Goal: Task Accomplishment & Management: Use online tool/utility

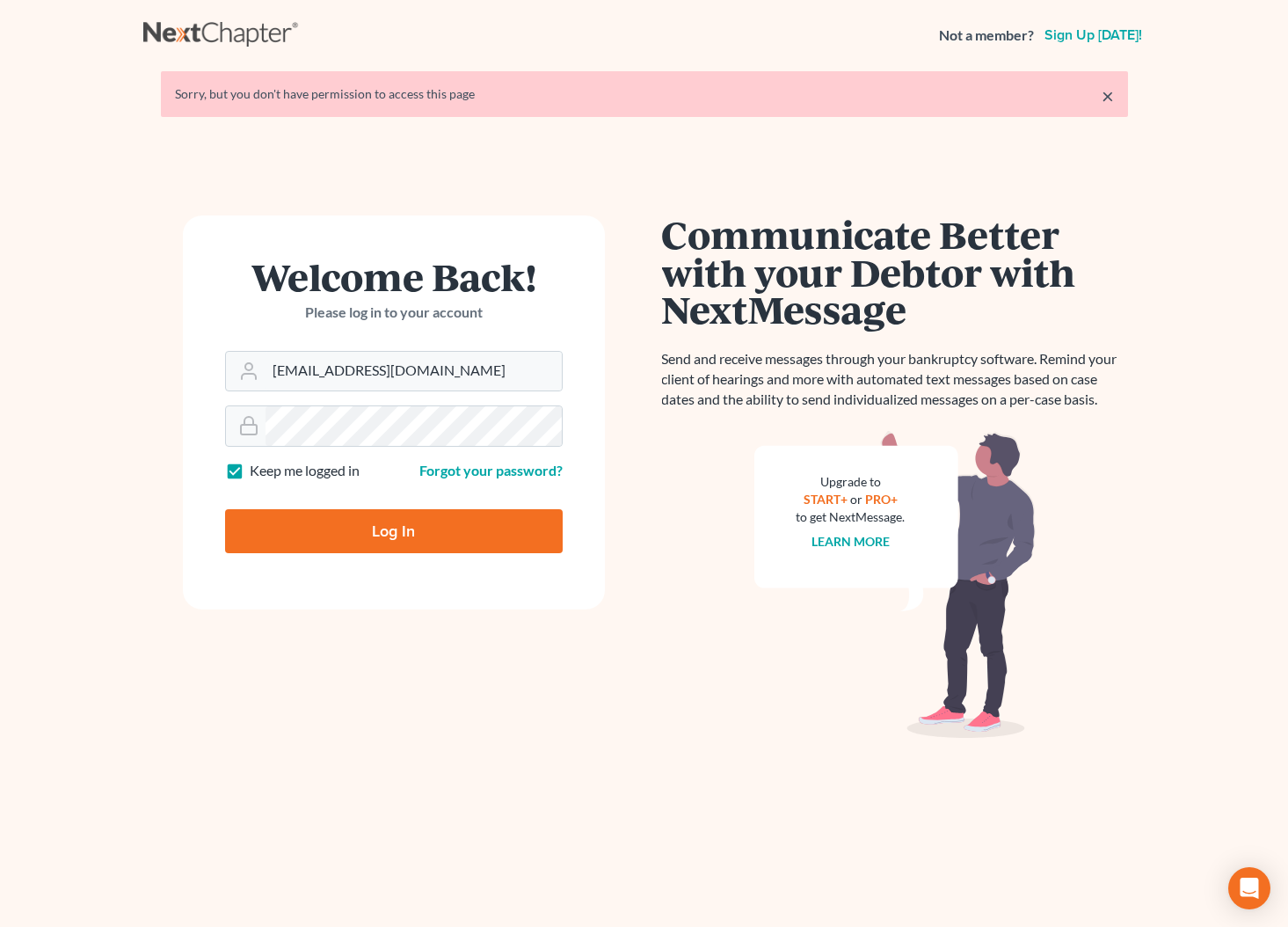
click at [420, 521] on input "Log In" at bounding box center [394, 531] width 338 height 44
type input "Thinking..."
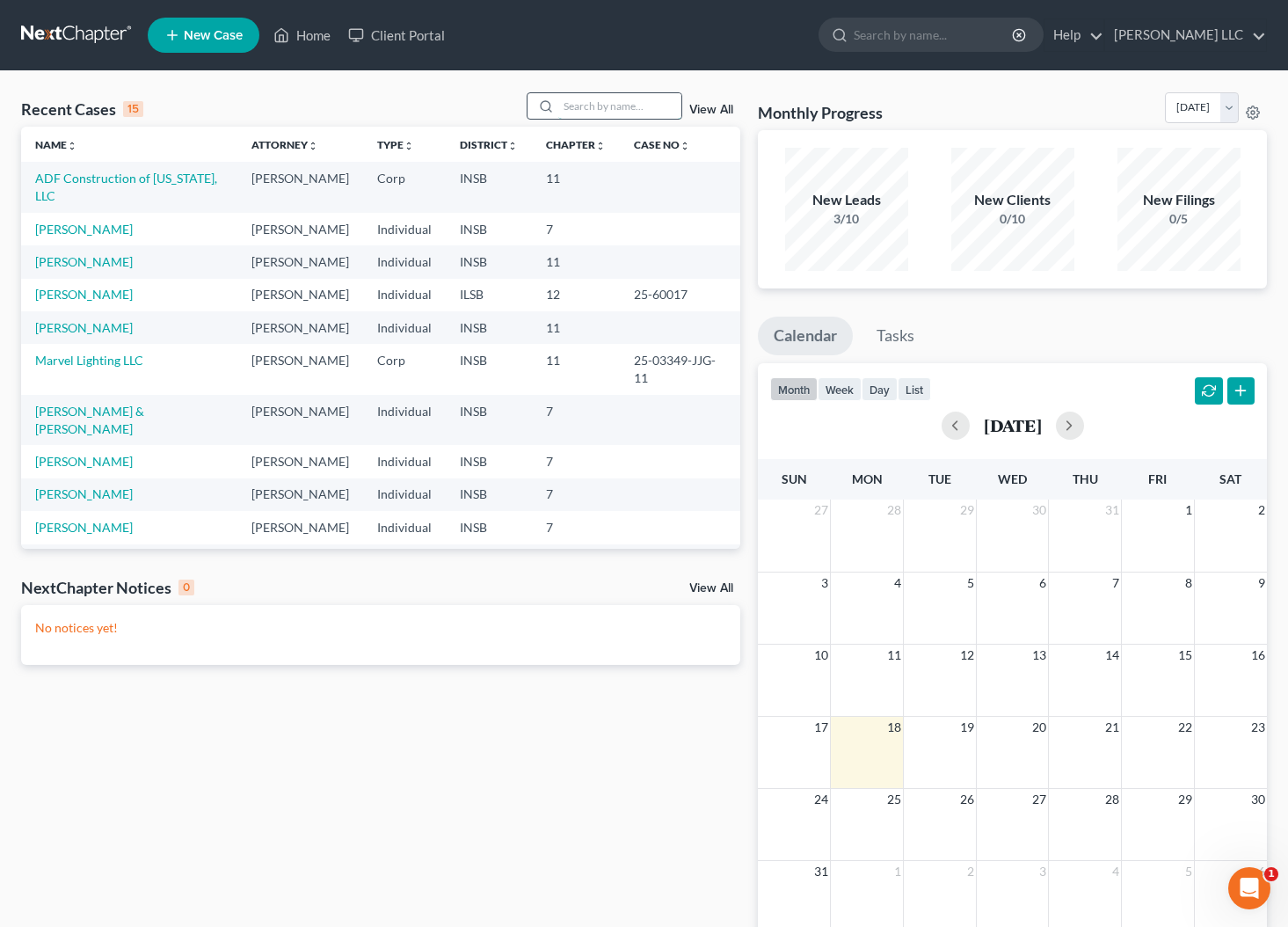
click at [578, 112] on input "search" at bounding box center [620, 106] width 123 height 26
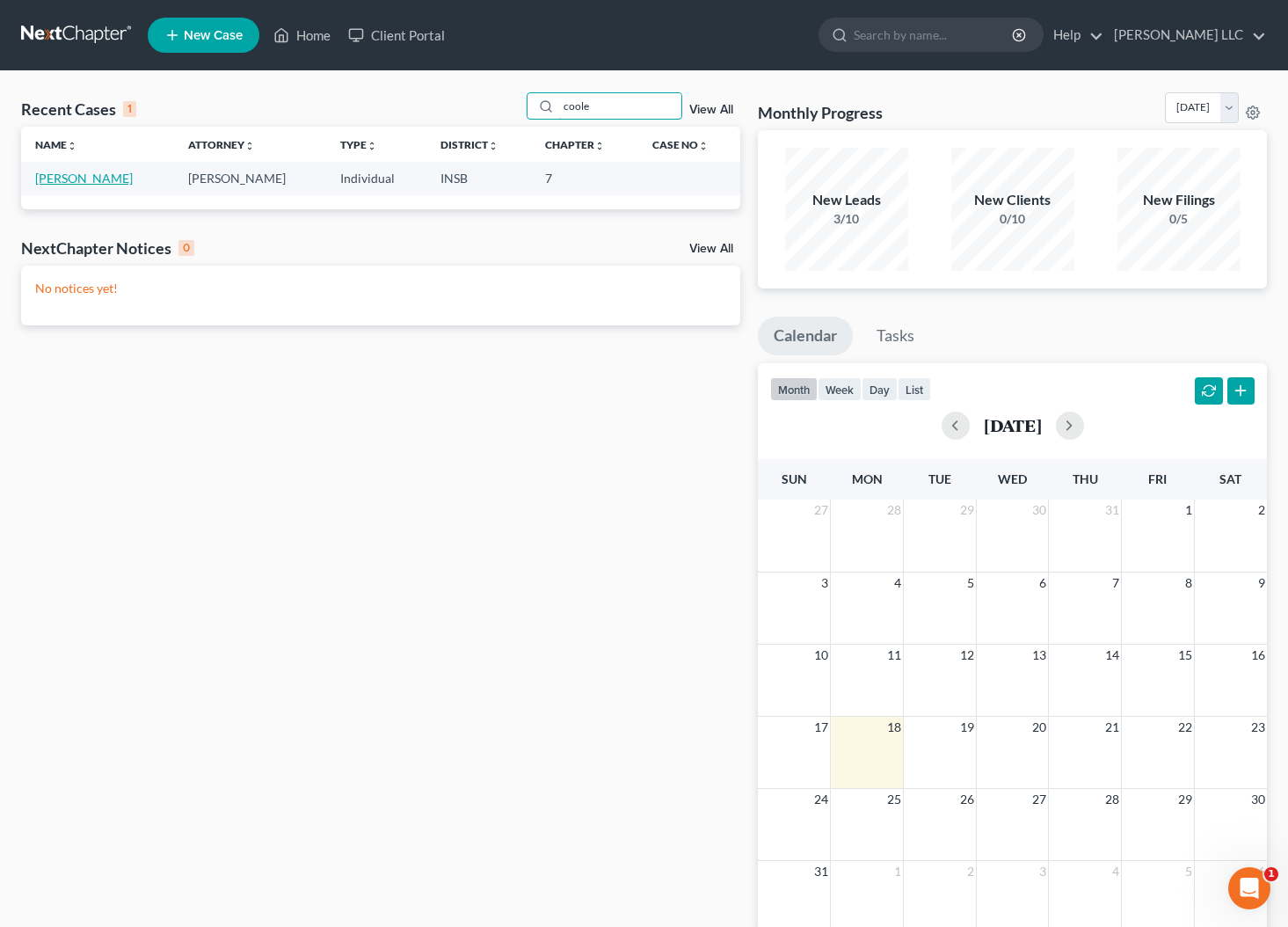
type input "coole"
click at [98, 177] on link "Cooley, Matthew" at bounding box center [84, 178] width 98 height 15
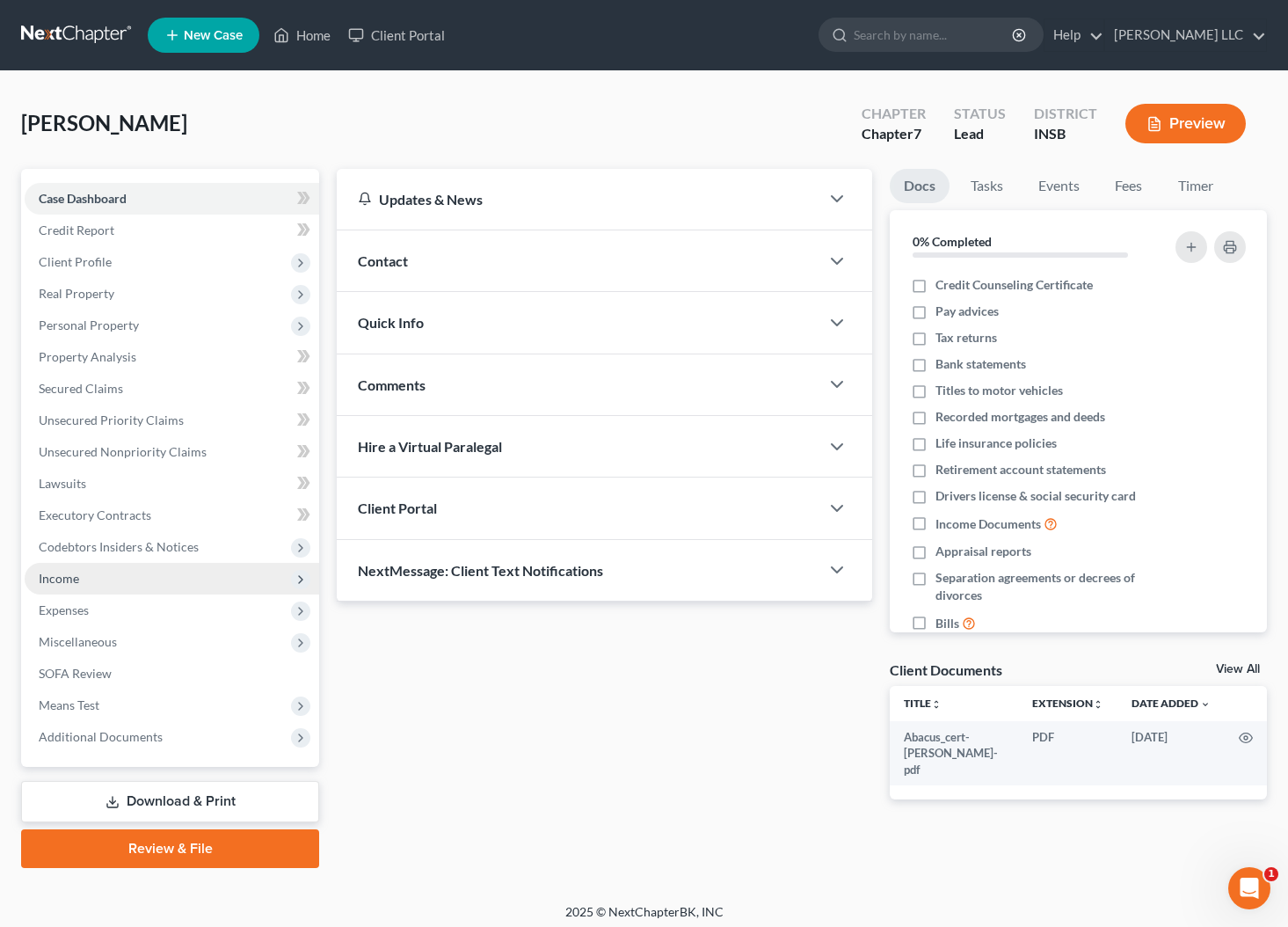
click at [57, 578] on span "Income" at bounding box center [58, 578] width 40 height 15
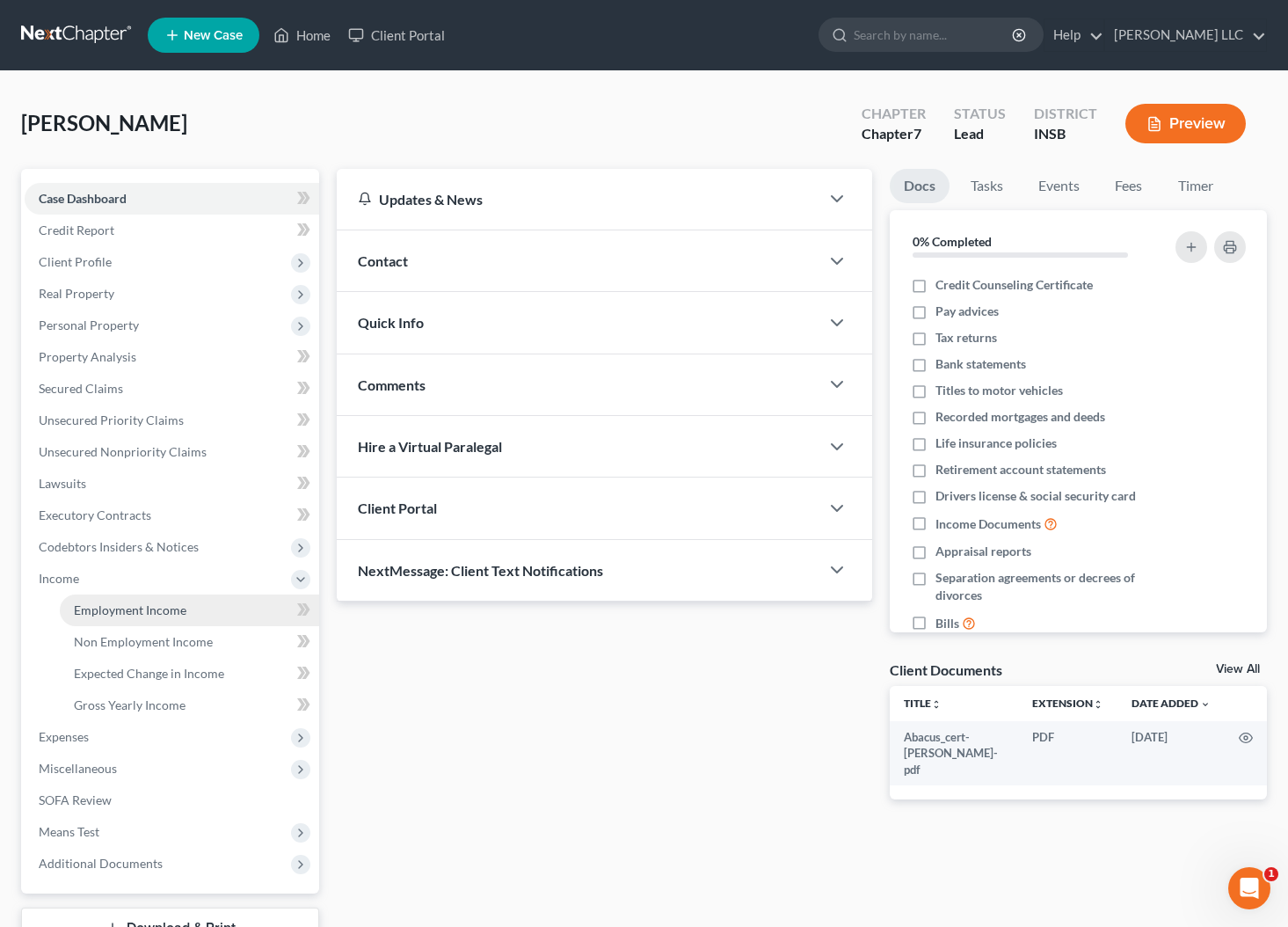
click at [131, 601] on link "Employment Income" at bounding box center [189, 610] width 259 height 32
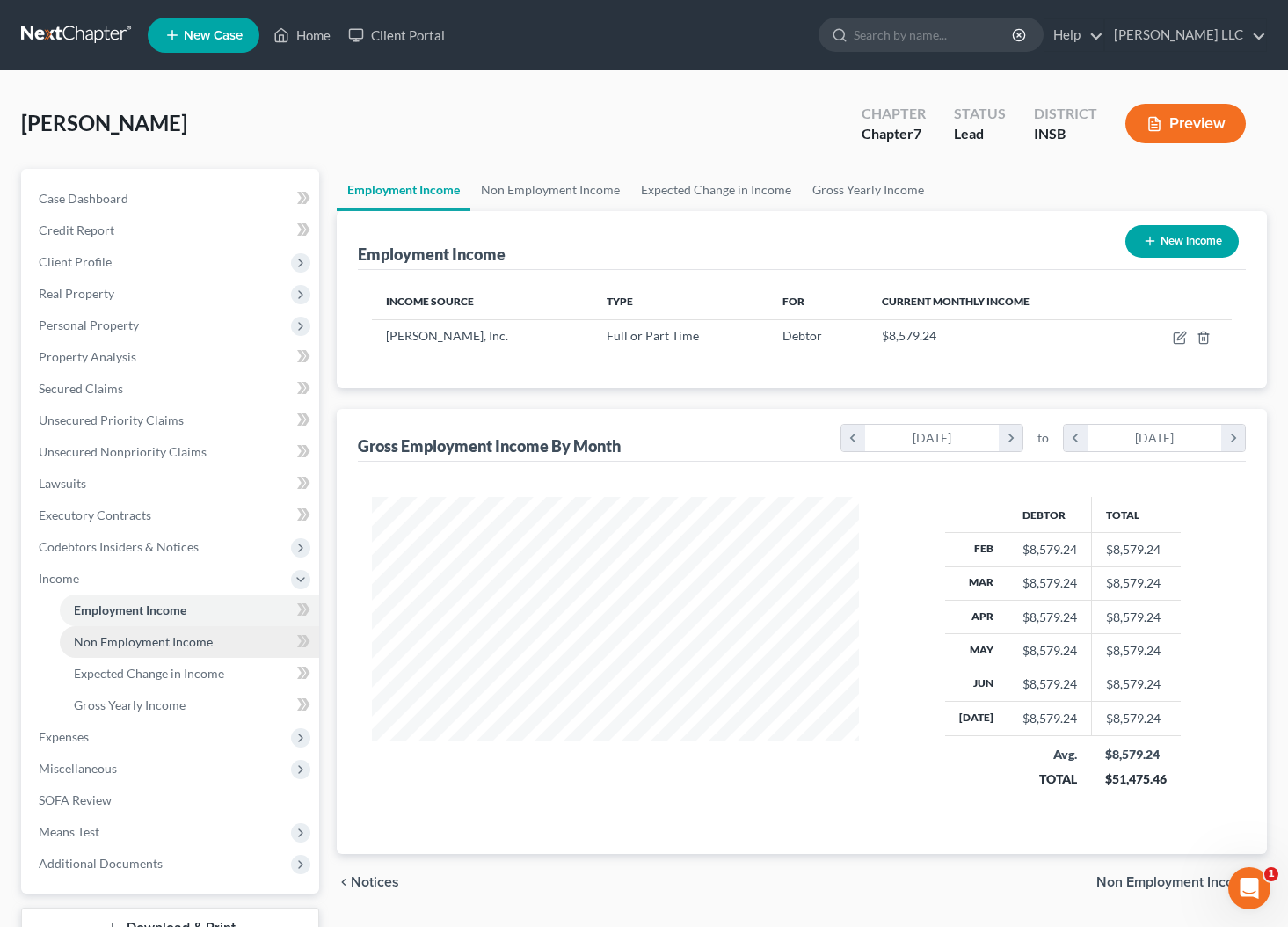
scroll to position [314, 521]
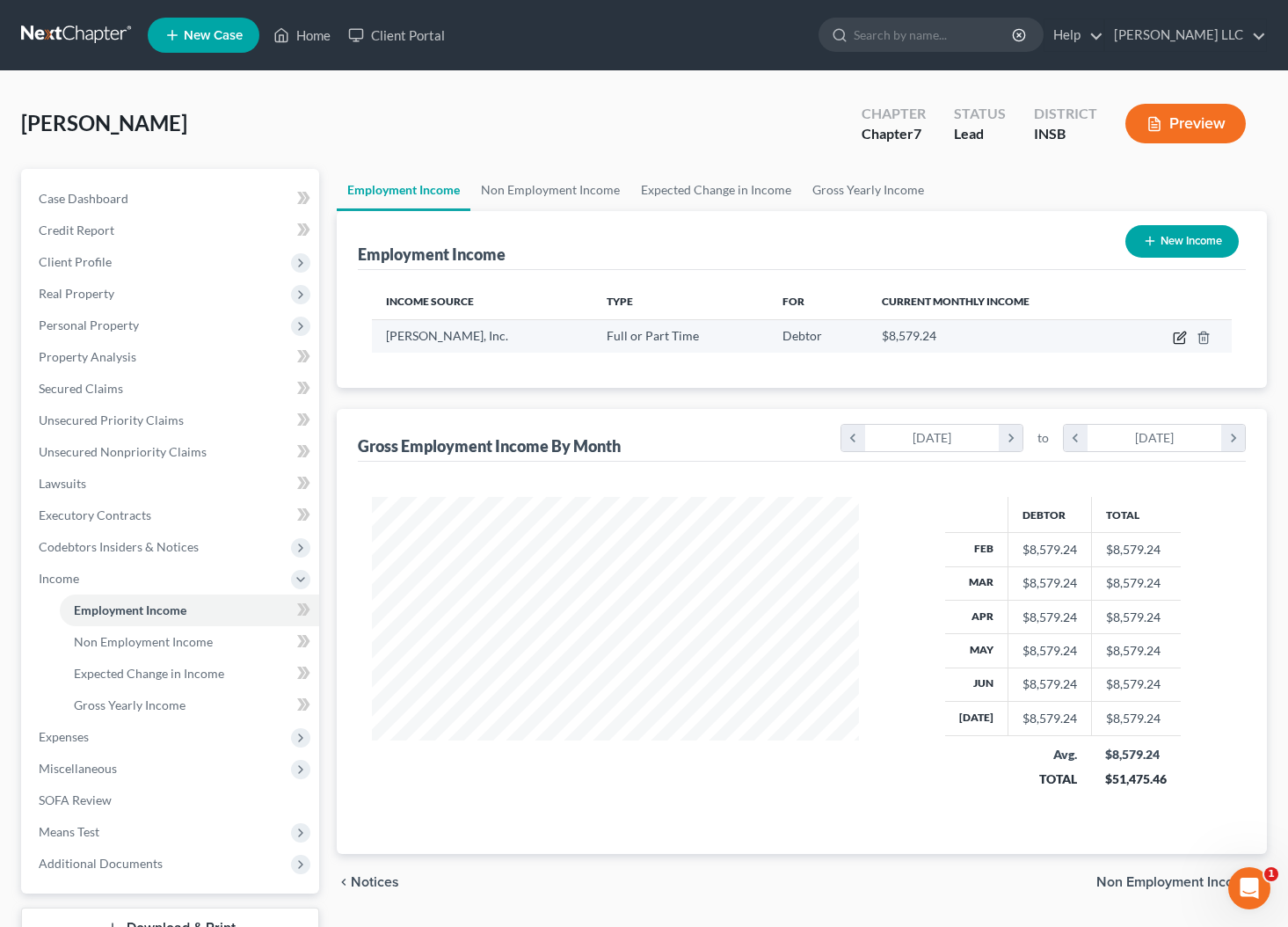
click at [1182, 341] on icon "button" at bounding box center [1180, 337] width 14 height 14
select select "0"
select select "15"
select select "2"
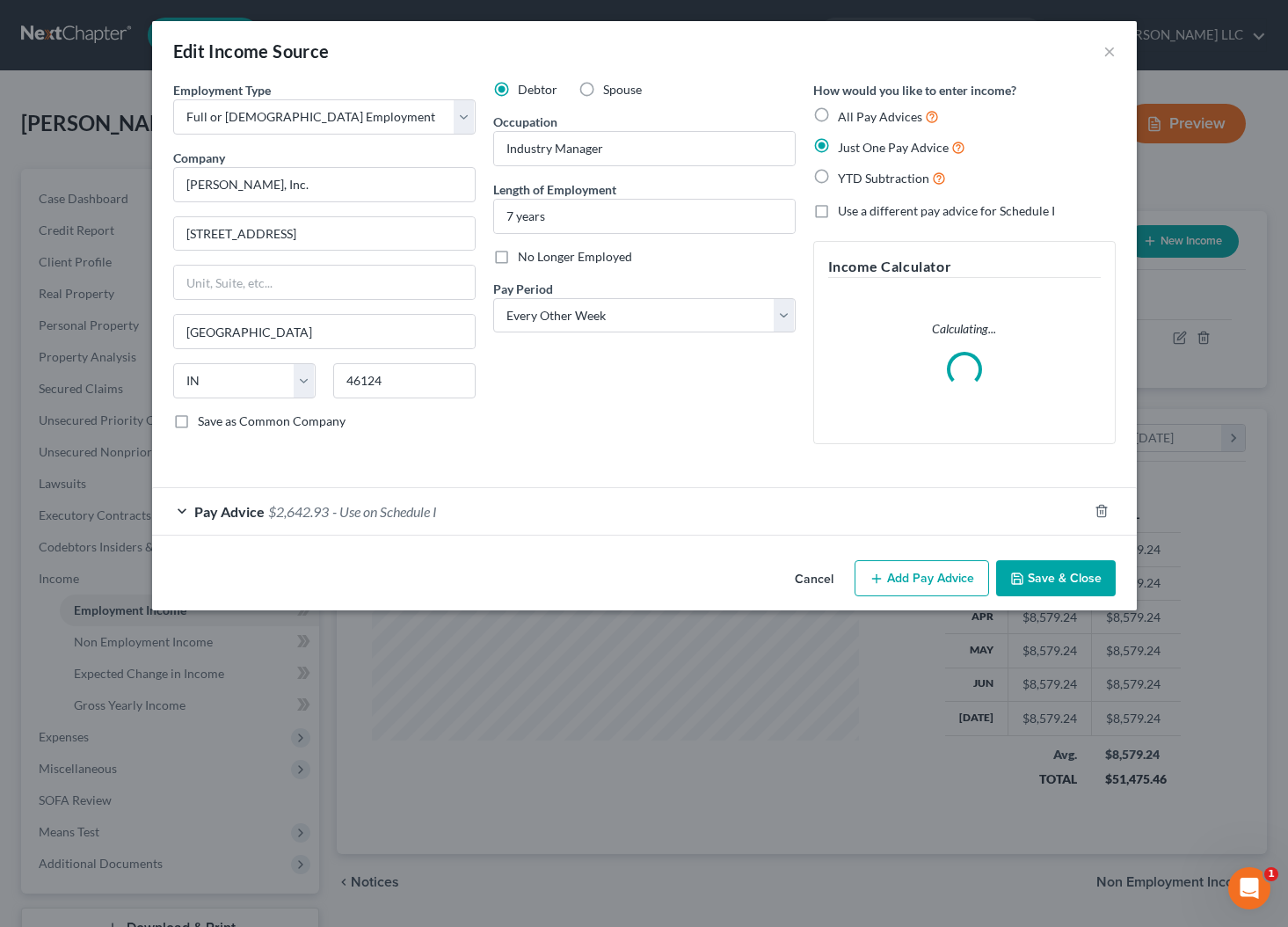
click at [199, 513] on span "Pay Advice" at bounding box center [229, 511] width 70 height 17
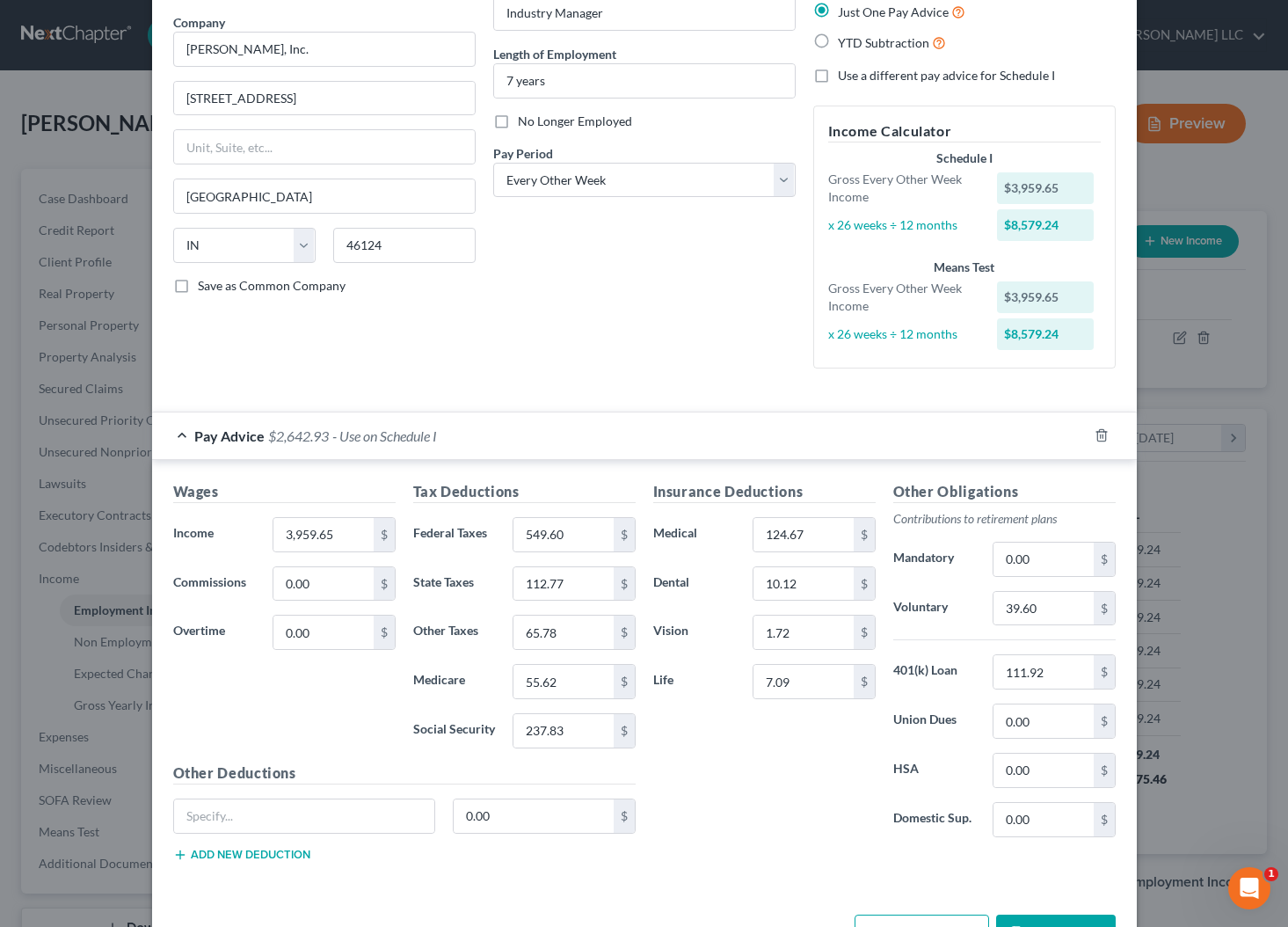
scroll to position [195, 0]
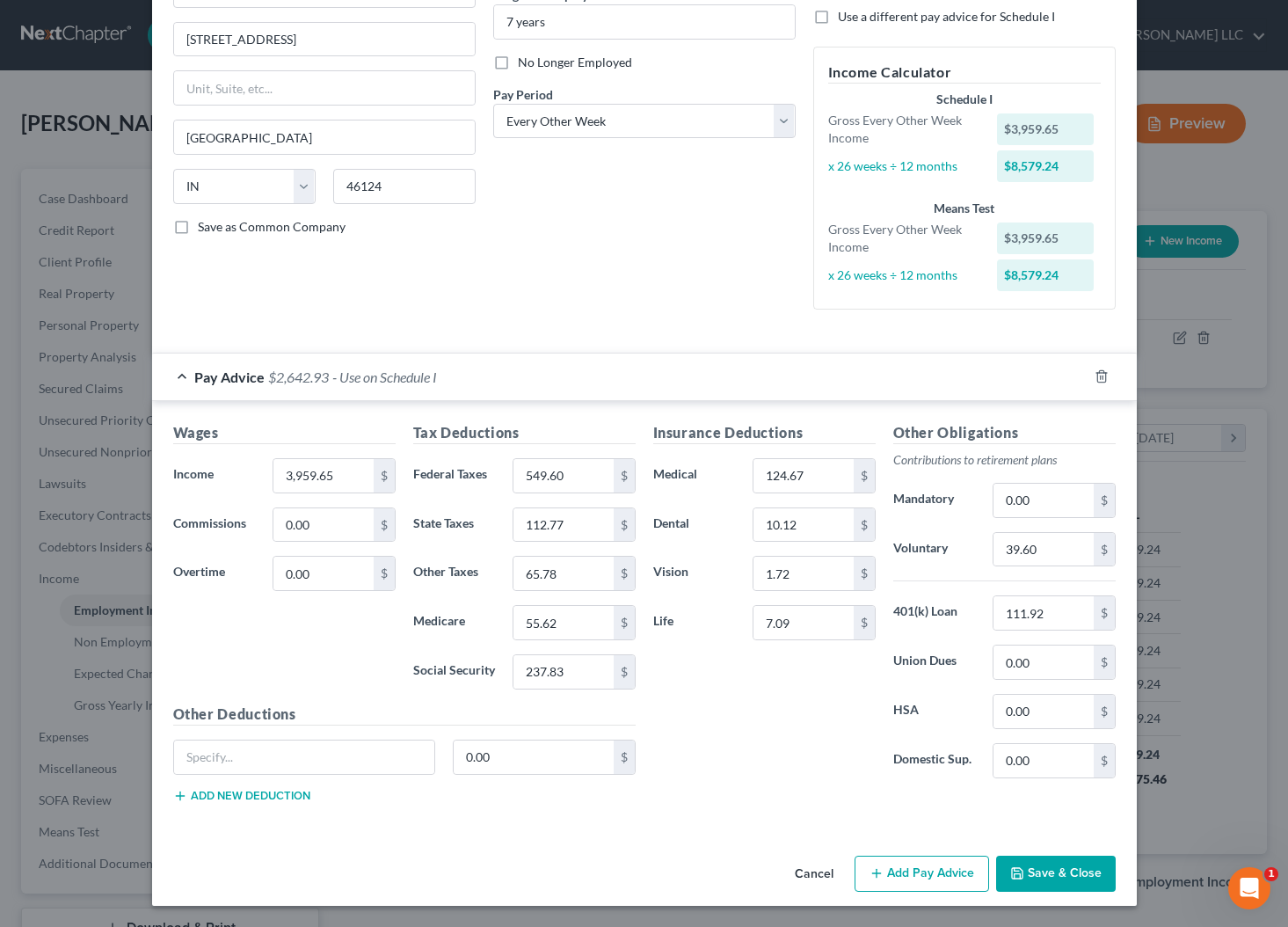
click at [821, 870] on button "Cancel" at bounding box center [814, 874] width 67 height 35
